Goal: Register for event/course

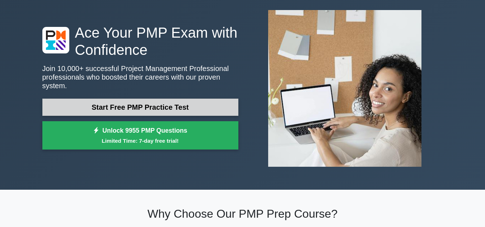
click at [149, 103] on link "Start Free PMP Practice Test" at bounding box center [140, 107] width 196 height 17
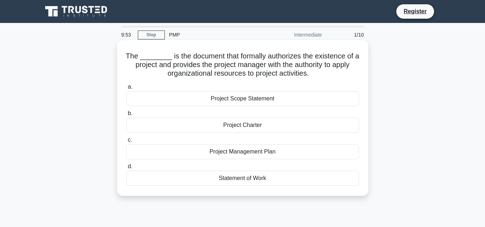
click at [263, 125] on div "Project Charter" at bounding box center [242, 125] width 233 height 15
click at [126, 116] on input "b. Project Charter" at bounding box center [126, 113] width 0 height 5
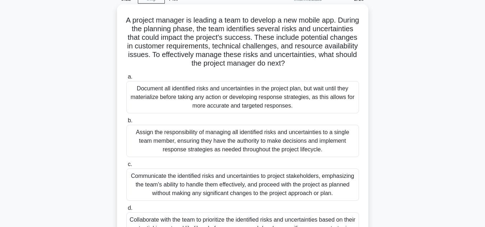
scroll to position [72, 0]
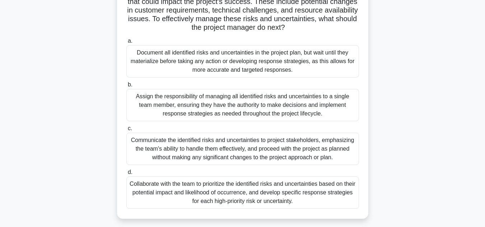
click at [247, 191] on div "Collaborate with the team to prioritize the identified risks and uncertainties …" at bounding box center [242, 193] width 233 height 32
click at [126, 175] on input "d. Collaborate with the team to prioritize the identified risks and uncertainti…" at bounding box center [126, 172] width 0 height 5
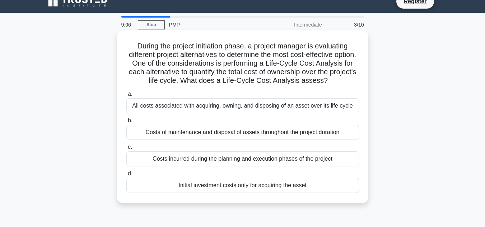
scroll to position [0, 0]
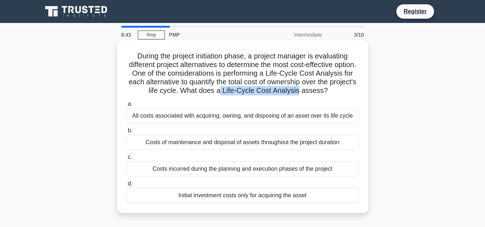
drag, startPoint x: 270, startPoint y: 88, endPoint x: 354, endPoint y: 89, distance: 84.1
click at [354, 89] on h5 "During the project initiation phase, a project manager is evaluating different …" at bounding box center [243, 74] width 234 height 44
copy h5 "Life-Cycle Cost Analysis"
click at [268, 124] on div "All costs associated with acquiring, owning, and disposing of an asset over its…" at bounding box center [242, 116] width 233 height 15
click at [126, 107] on input "a. All costs associated with acquiring, owning, and disposing of an asset over …" at bounding box center [126, 104] width 0 height 5
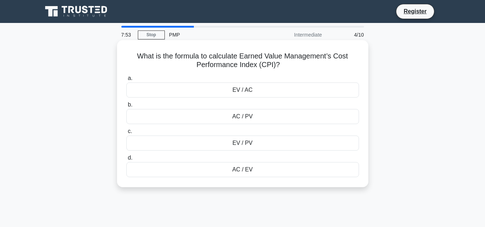
click at [260, 92] on div "EV / AC" at bounding box center [242, 90] width 233 height 15
click at [126, 81] on input "a. EV / AC" at bounding box center [126, 78] width 0 height 5
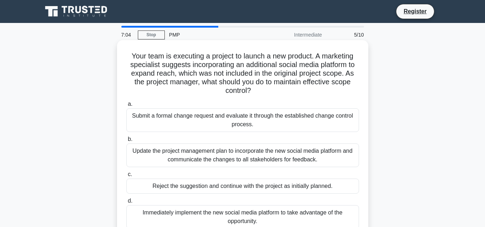
click at [259, 118] on div "Submit a formal change request and evaluate it through the established change c…" at bounding box center [242, 121] width 233 height 24
click at [207, 120] on div "Submit a formal change request and evaluate it through the established change c…" at bounding box center [242, 121] width 233 height 24
click at [126, 107] on input "a. Submit a formal change request and evaluate it through the established chang…" at bounding box center [126, 104] width 0 height 5
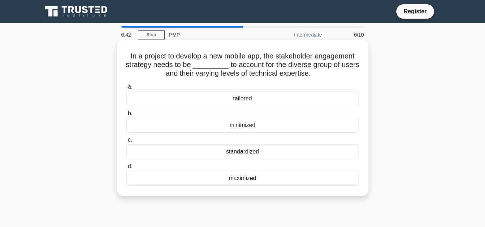
click at [259, 153] on div "standardized" at bounding box center [242, 151] width 233 height 15
click at [126, 143] on input "c. standardized" at bounding box center [126, 140] width 0 height 5
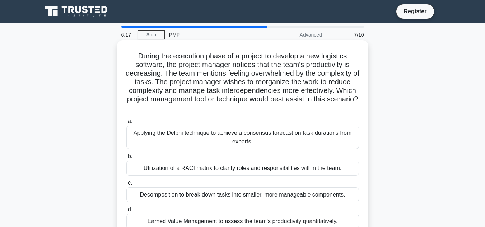
scroll to position [36, 0]
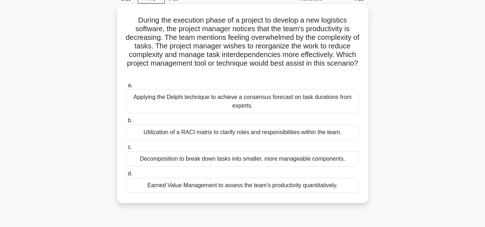
click at [210, 160] on div "Decomposition to break down tasks into smaller, more manageable components." at bounding box center [242, 159] width 233 height 15
click at [126, 150] on input "c. Decomposition to break down tasks into smaller, more manageable components." at bounding box center [126, 147] width 0 height 5
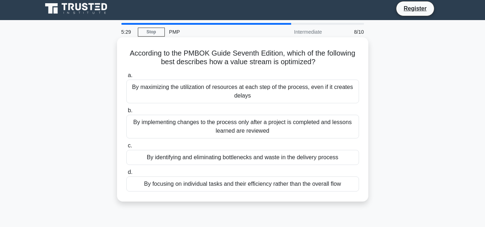
scroll to position [0, 0]
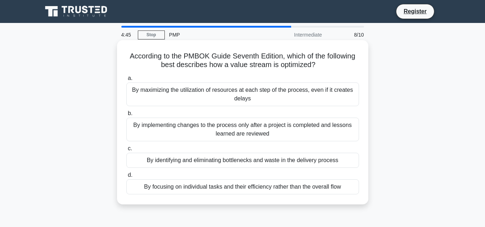
click at [275, 161] on div "By identifying and eliminating bottlenecks and waste in the delivery process" at bounding box center [242, 160] width 233 height 15
click at [126, 151] on input "c. By identifying and eliminating bottlenecks and waste in the delivery process" at bounding box center [126, 149] width 0 height 5
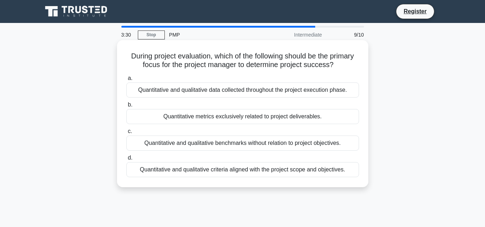
click at [212, 118] on div "Quantitative metrics exclusively related to project deliverables." at bounding box center [242, 116] width 233 height 15
click at [126, 107] on input "b. Quantitative metrics exclusively related to project deliverables." at bounding box center [126, 105] width 0 height 5
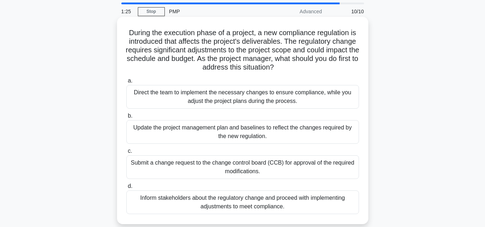
scroll to position [36, 0]
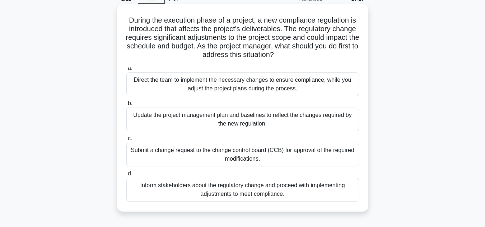
click at [274, 155] on div "Submit a change request to the change control board (CCB) for approval of the r…" at bounding box center [242, 155] width 233 height 24
click at [126, 141] on input "c. Submit a change request to the change control board (CCB) for approval of th…" at bounding box center [126, 139] width 0 height 5
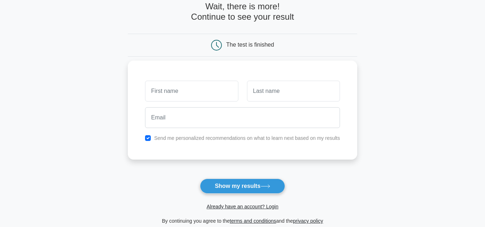
scroll to position [36, 0]
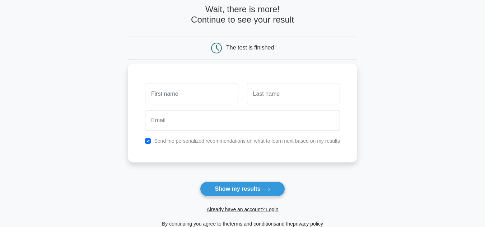
click at [188, 97] on input "text" at bounding box center [191, 94] width 93 height 21
type input "Prabhu"
click at [265, 101] on input "text" at bounding box center [293, 94] width 93 height 21
type input "Kiran"
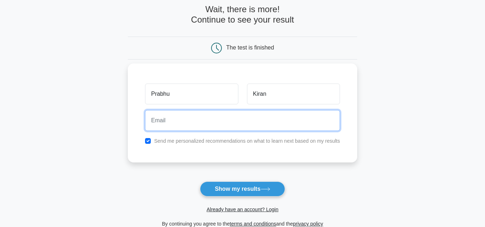
click at [244, 128] on input "email" at bounding box center [242, 120] width 195 height 21
type input "[EMAIL_ADDRESS][DOMAIN_NAME]"
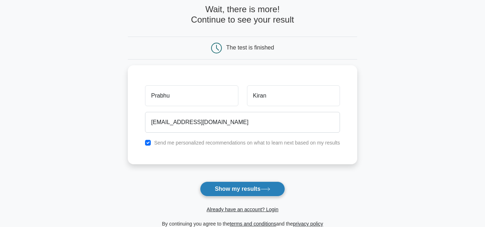
click at [257, 189] on button "Show my results" at bounding box center [242, 189] width 85 height 15
